Goal: Transaction & Acquisition: Book appointment/travel/reservation

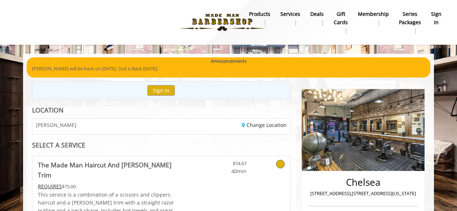
scroll to position [301, 0]
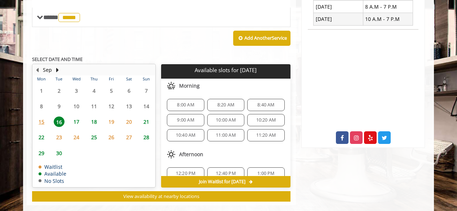
click at [252, 99] on div "8:40 AM" at bounding box center [265, 105] width 37 height 12
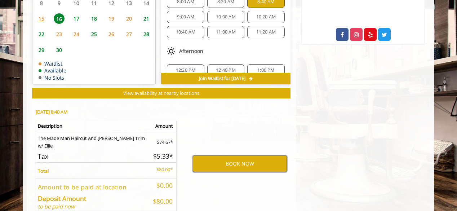
scroll to position [405, 0]
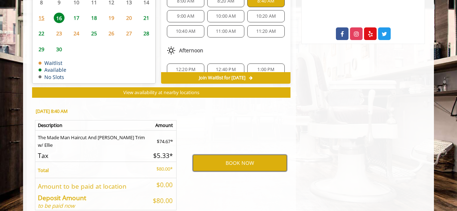
click at [226, 155] on button "BOOK NOW" at bounding box center [240, 163] width 94 height 17
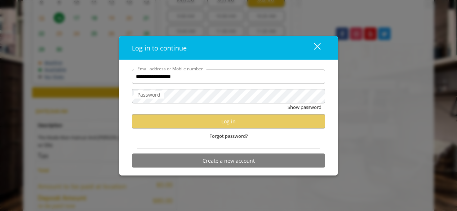
scroll to position [0, 0]
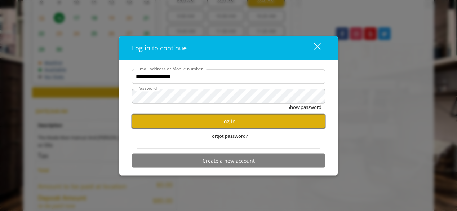
click at [181, 123] on button "Log in" at bounding box center [228, 121] width 193 height 14
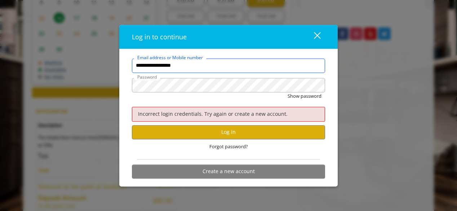
drag, startPoint x: 202, startPoint y: 66, endPoint x: 132, endPoint y: 65, distance: 69.9
click at [132, 65] on input "**********" at bounding box center [228, 65] width 193 height 14
type input "**********"
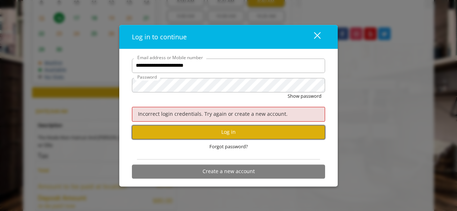
click at [178, 129] on button "Log in" at bounding box center [228, 132] width 193 height 14
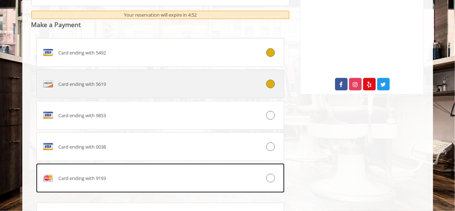
scroll to position [355, 0]
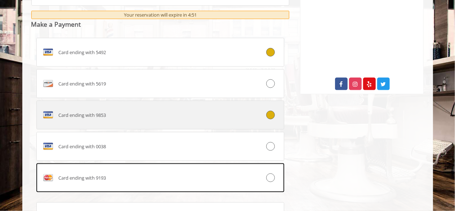
click at [139, 123] on label "Card ending with 9853" at bounding box center [160, 115] width 248 height 29
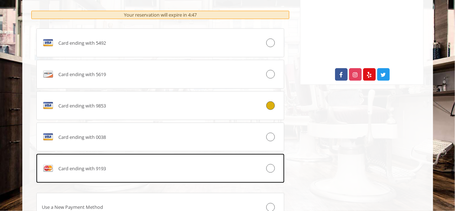
scroll to position [425, 0]
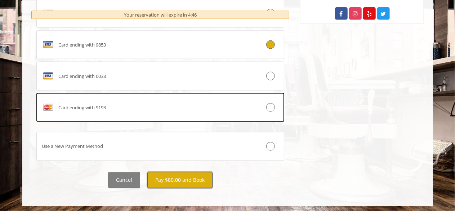
click at [158, 176] on button "Pay $80.00 and Book" at bounding box center [179, 180] width 65 height 16
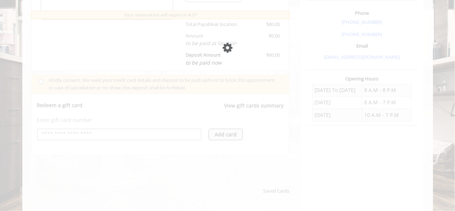
scroll to position [213, 0]
